Goal: Find contact information: Find contact information

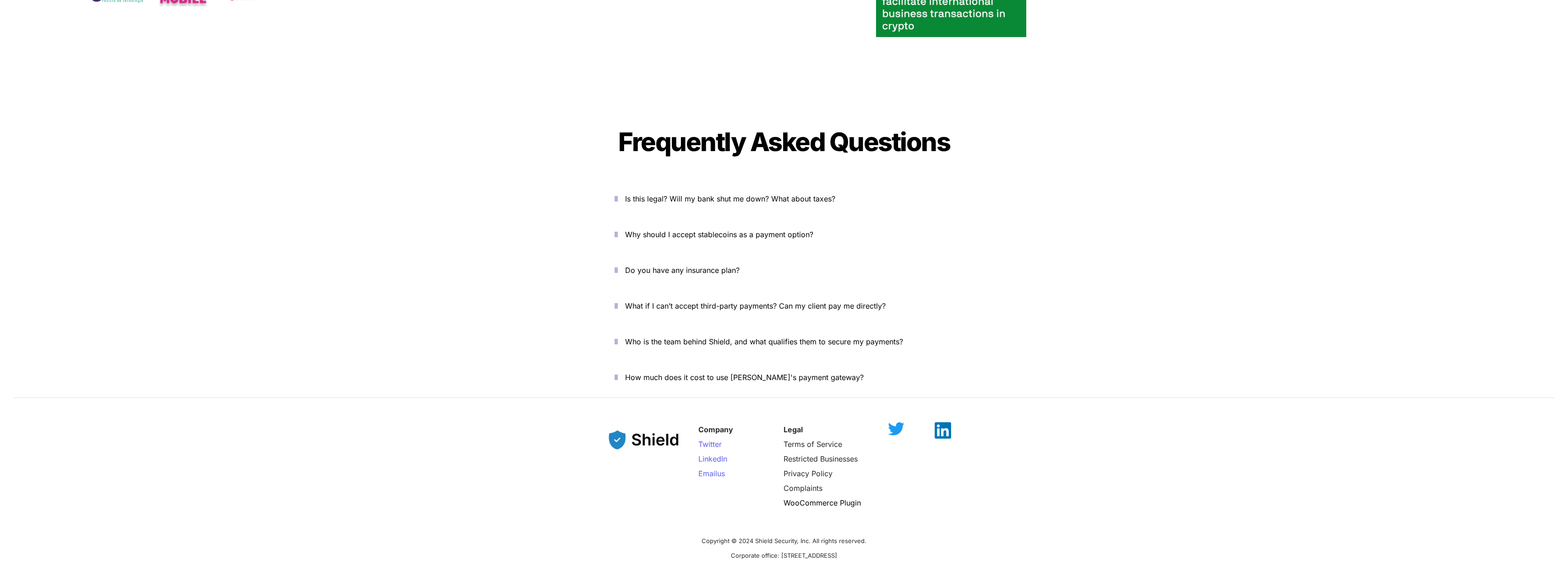
scroll to position [3401, 0]
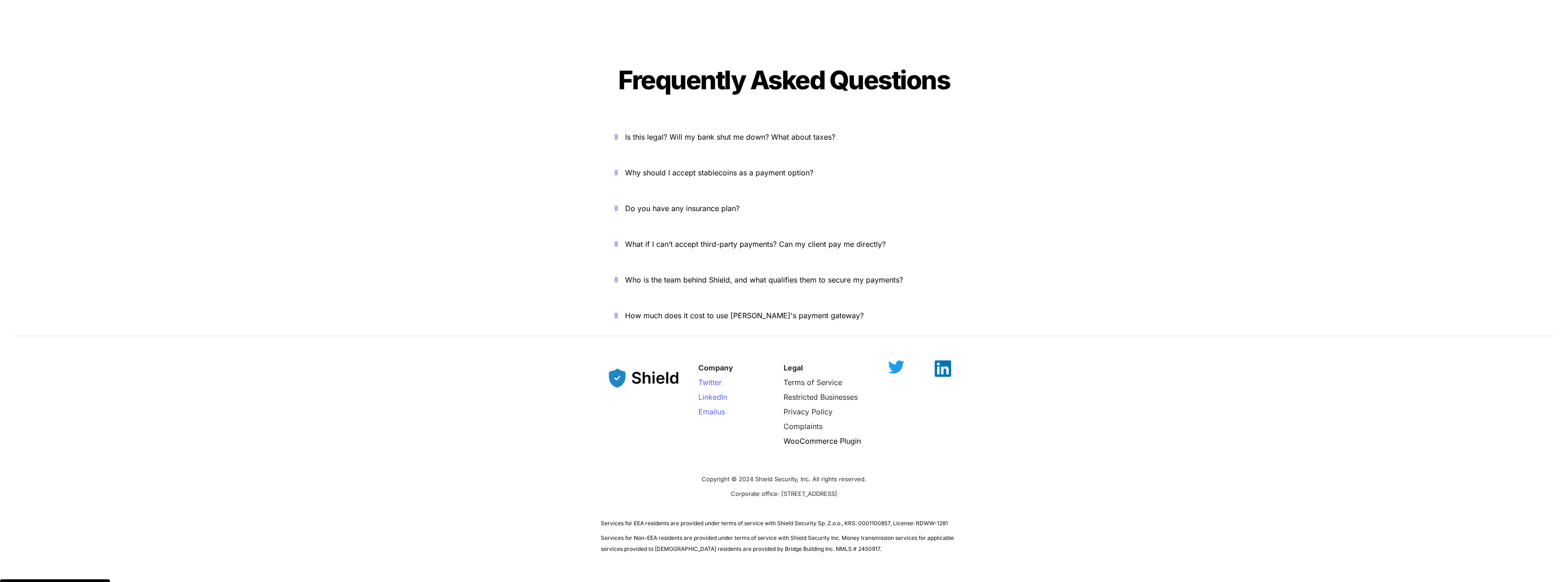
drag, startPoint x: 697, startPoint y: 446, endPoint x: 889, endPoint y: 463, distance: 192.8
click at [889, 463] on div "Company Twitter LinkedIn Email us Legal Terms of Service Restricted Businesses …" at bounding box center [784, 453] width 1568 height 223
click at [889, 486] on p "Corporate office: [STREET_ADDRESS]" at bounding box center [784, 494] width 366 height 15
drag, startPoint x: 835, startPoint y: 463, endPoint x: 681, endPoint y: 447, distance: 154.8
click at [681, 447] on div "Company Twitter LinkedIn Email us Legal Terms of Service Restricted Businesses …" at bounding box center [784, 453] width 1568 height 223
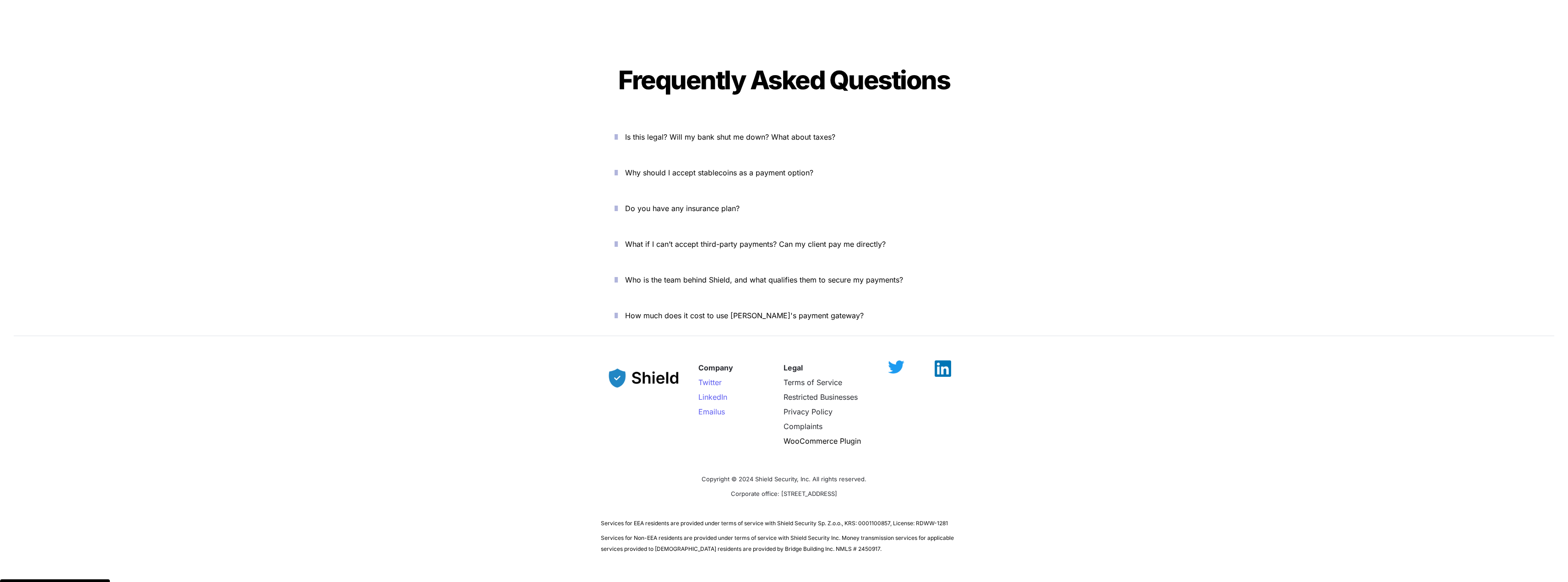
click at [681, 471] on p "Copyright © 2024 Shield Security, Inc. All rights reserved." at bounding box center [784, 479] width 366 height 15
drag, startPoint x: 694, startPoint y: 446, endPoint x: 885, endPoint y: 480, distance: 194.0
click at [885, 480] on div "Company Twitter LinkedIn Email us Legal Terms of Service Restricted Businesses …" at bounding box center [784, 453] width 1568 height 223
click at [885, 501] on p at bounding box center [784, 508] width 366 height 15
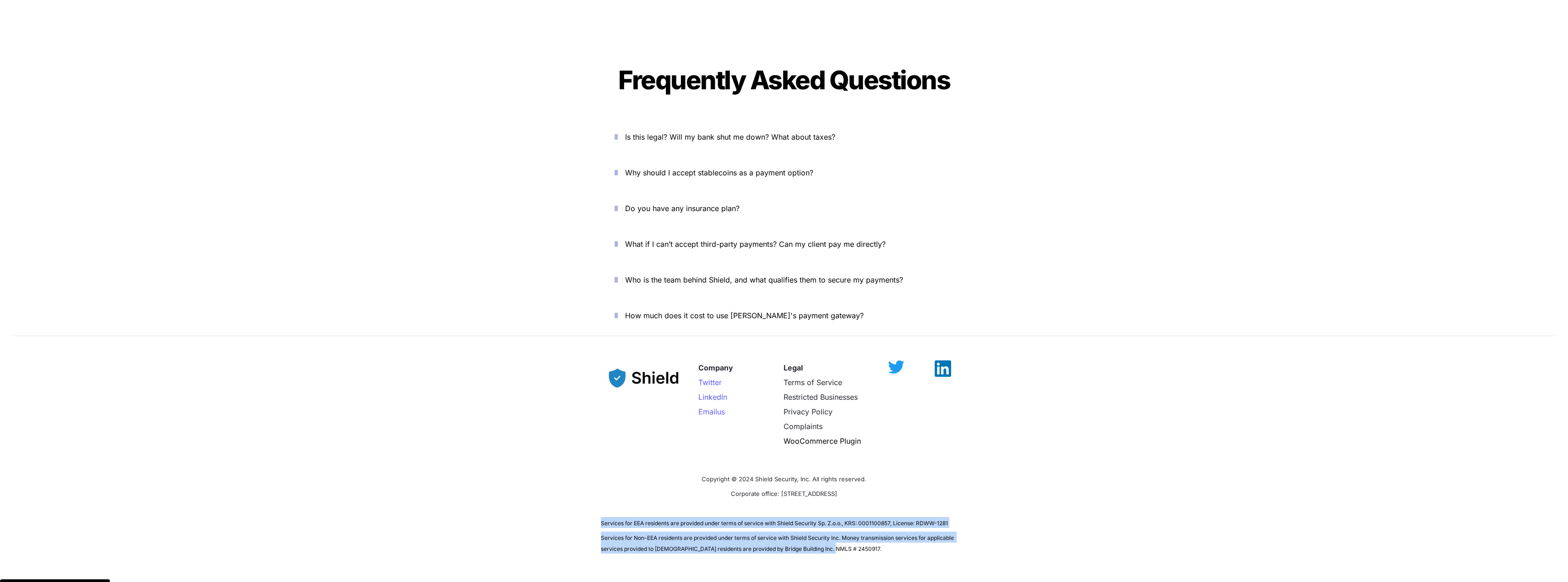
drag, startPoint x: 834, startPoint y: 526, endPoint x: 540, endPoint y: 484, distance: 297.0
click at [540, 484] on div "Company Twitter LinkedIn Email us Legal Terms of Service Restricted Businesses …" at bounding box center [784, 453] width 1568 height 223
click at [585, 494] on div "Company Twitter LinkedIn Email us Legal Terms of Service Restricted Businesses …" at bounding box center [784, 453] width 1568 height 223
drag, startPoint x: 611, startPoint y: 482, endPoint x: 887, endPoint y: 523, distance: 279.0
click at [887, 523] on div "Company Twitter LinkedIn Email us Legal Terms of Service Restricted Businesses …" at bounding box center [784, 453] width 1568 height 223
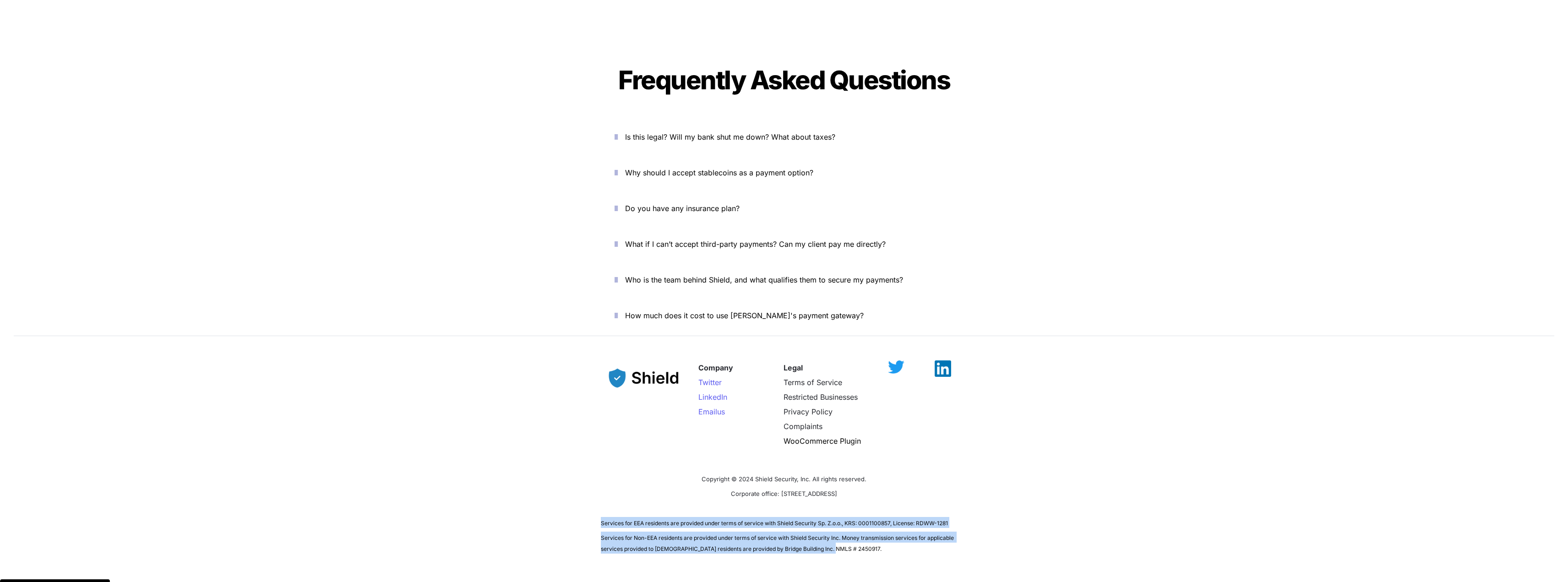
click at [887, 530] on p "Services for Non-EEA residents are provided under terms of service with Shield …" at bounding box center [784, 542] width 366 height 26
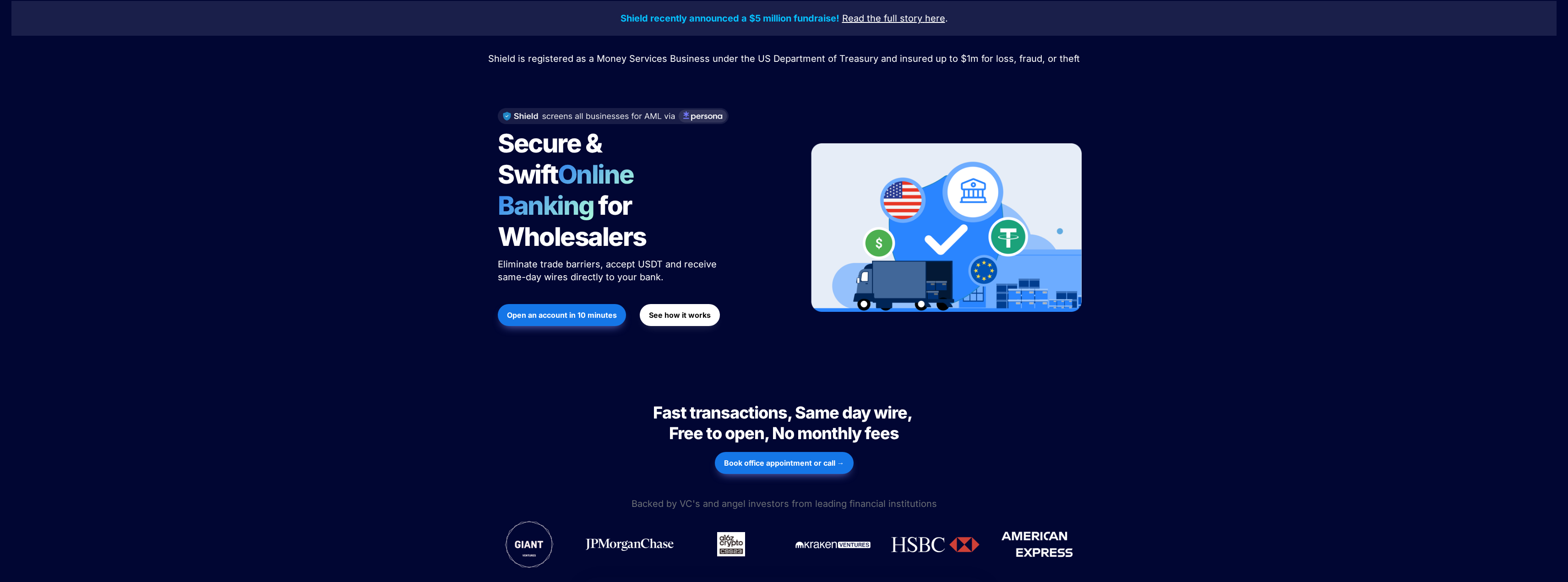
scroll to position [0, 0]
